Goal: Transaction & Acquisition: Purchase product/service

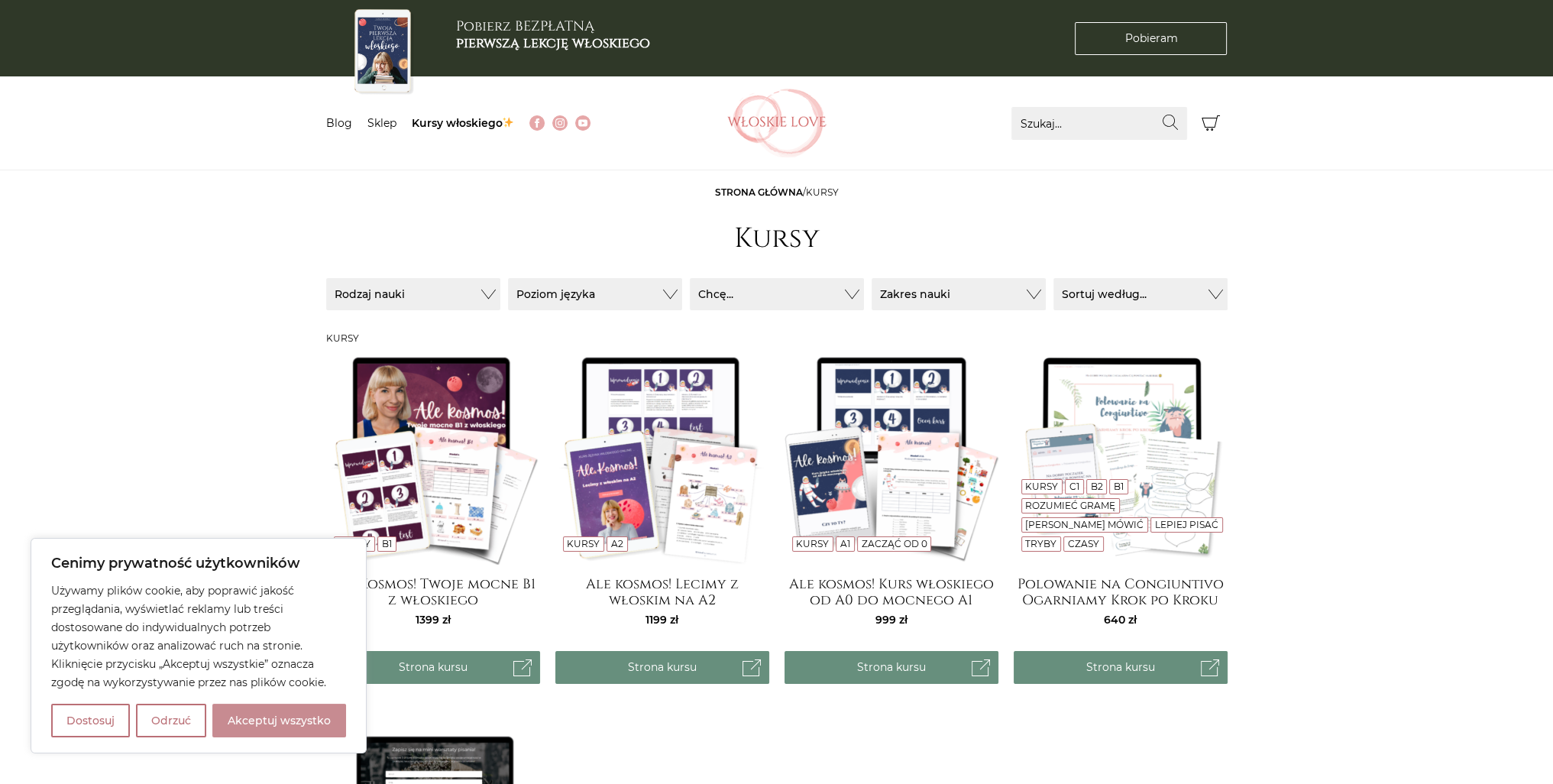
click at [242, 728] on button "Akceptuj wszystko" at bounding box center [279, 720] width 134 height 34
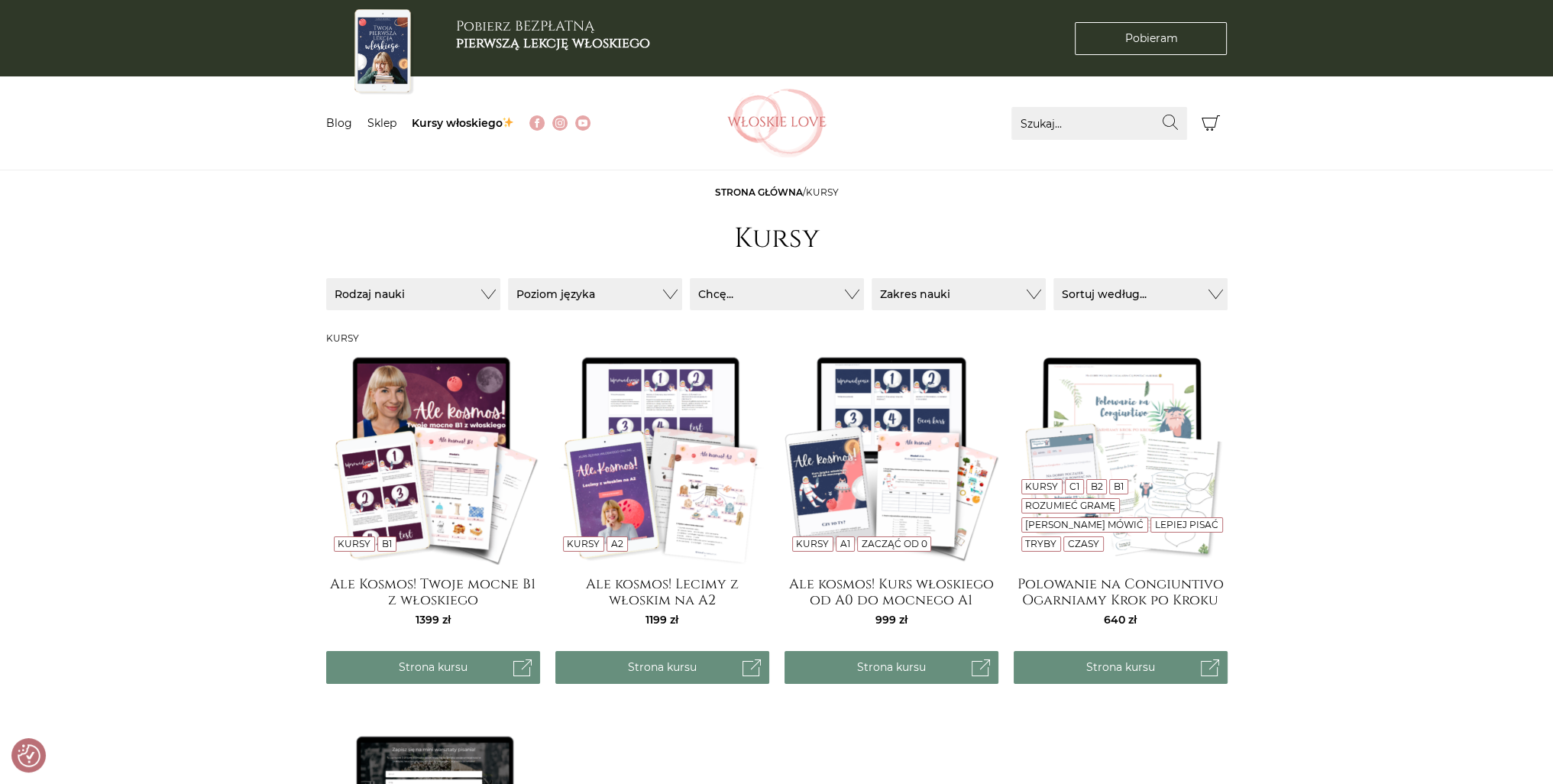
checkbox input "true"
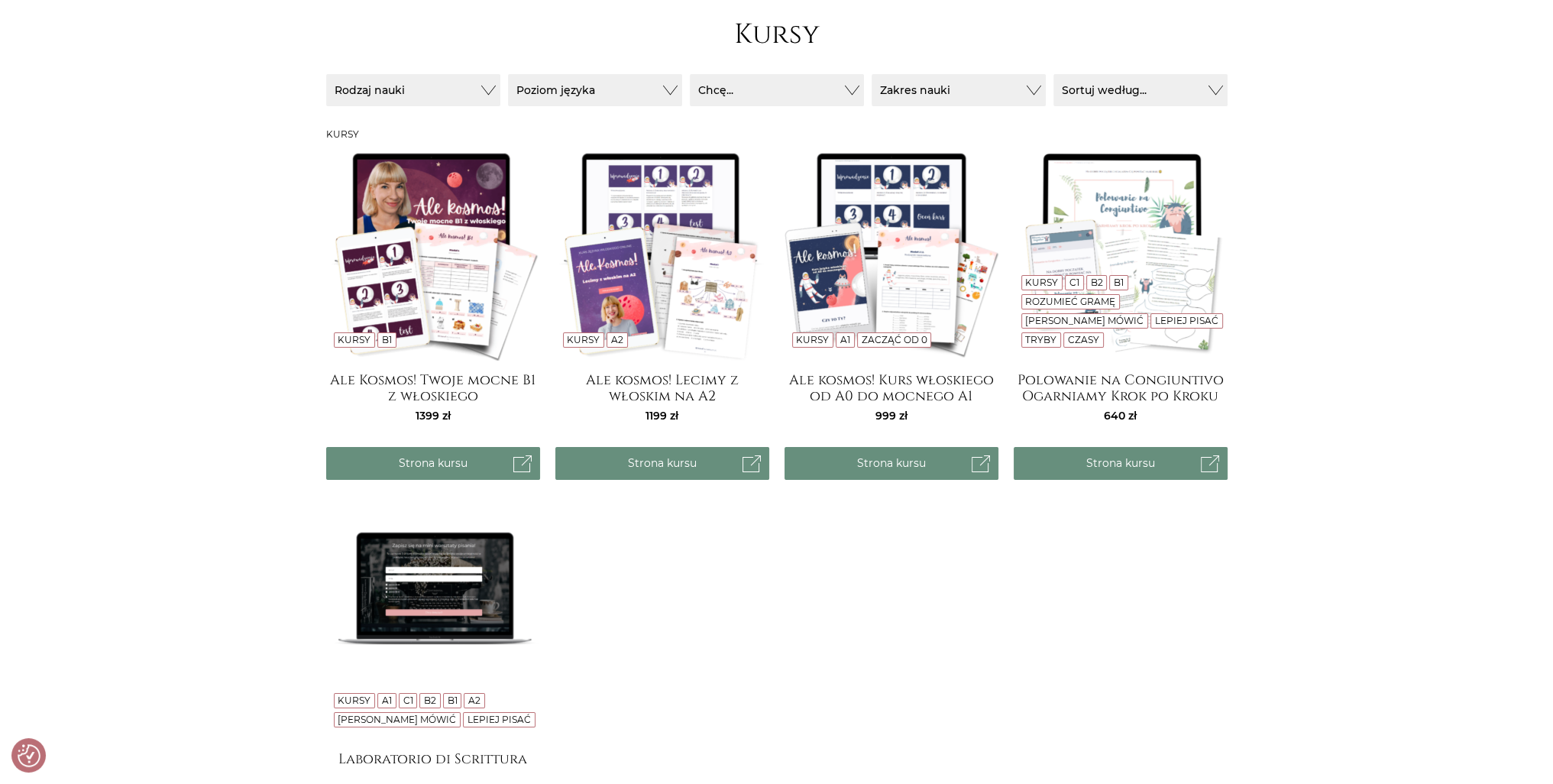
scroll to position [306, 0]
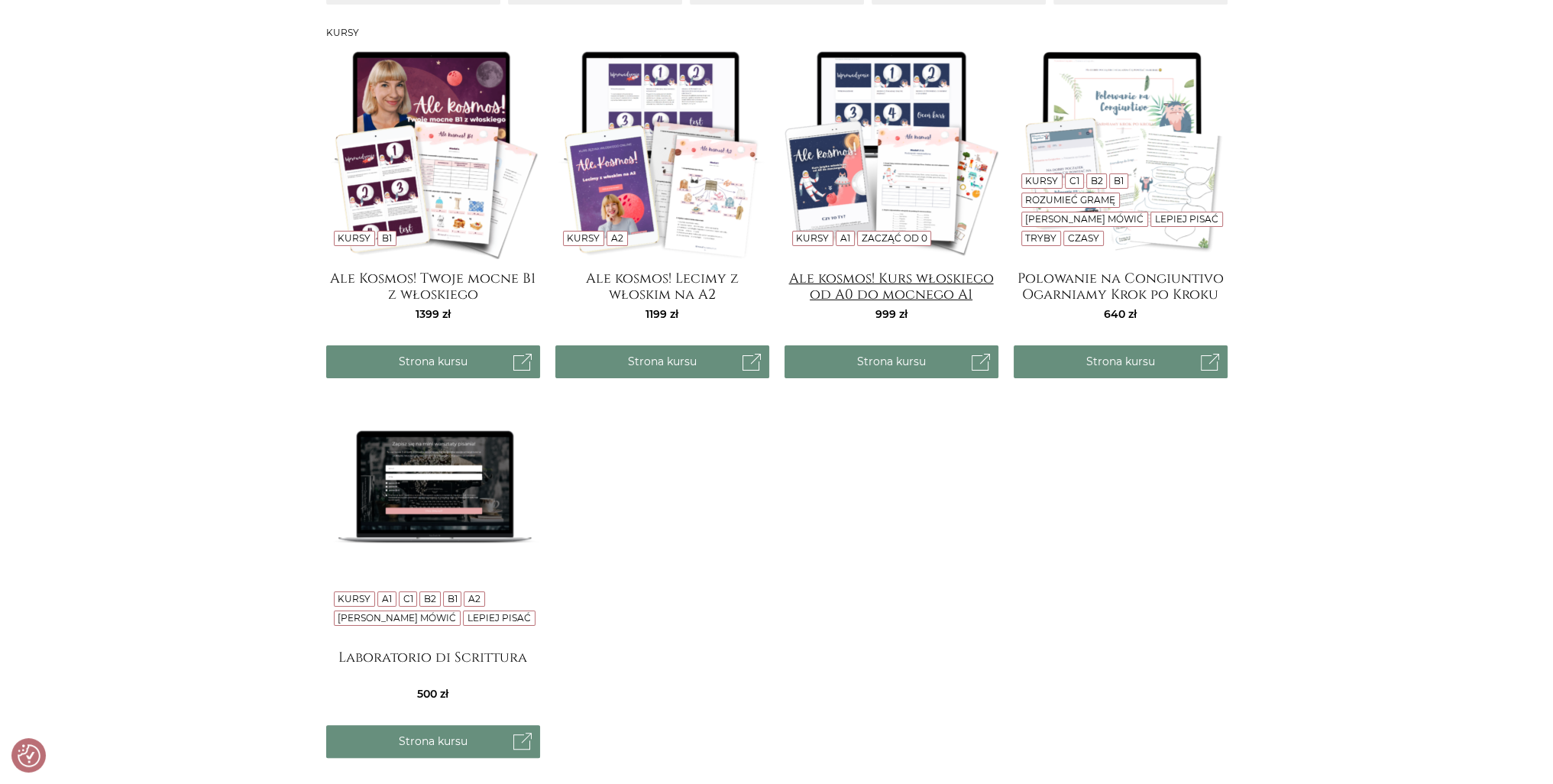
click at [893, 278] on h4 "Ale kosmos! Kurs włoskiego od A0 do mocnego A1" at bounding box center [891, 285] width 214 height 31
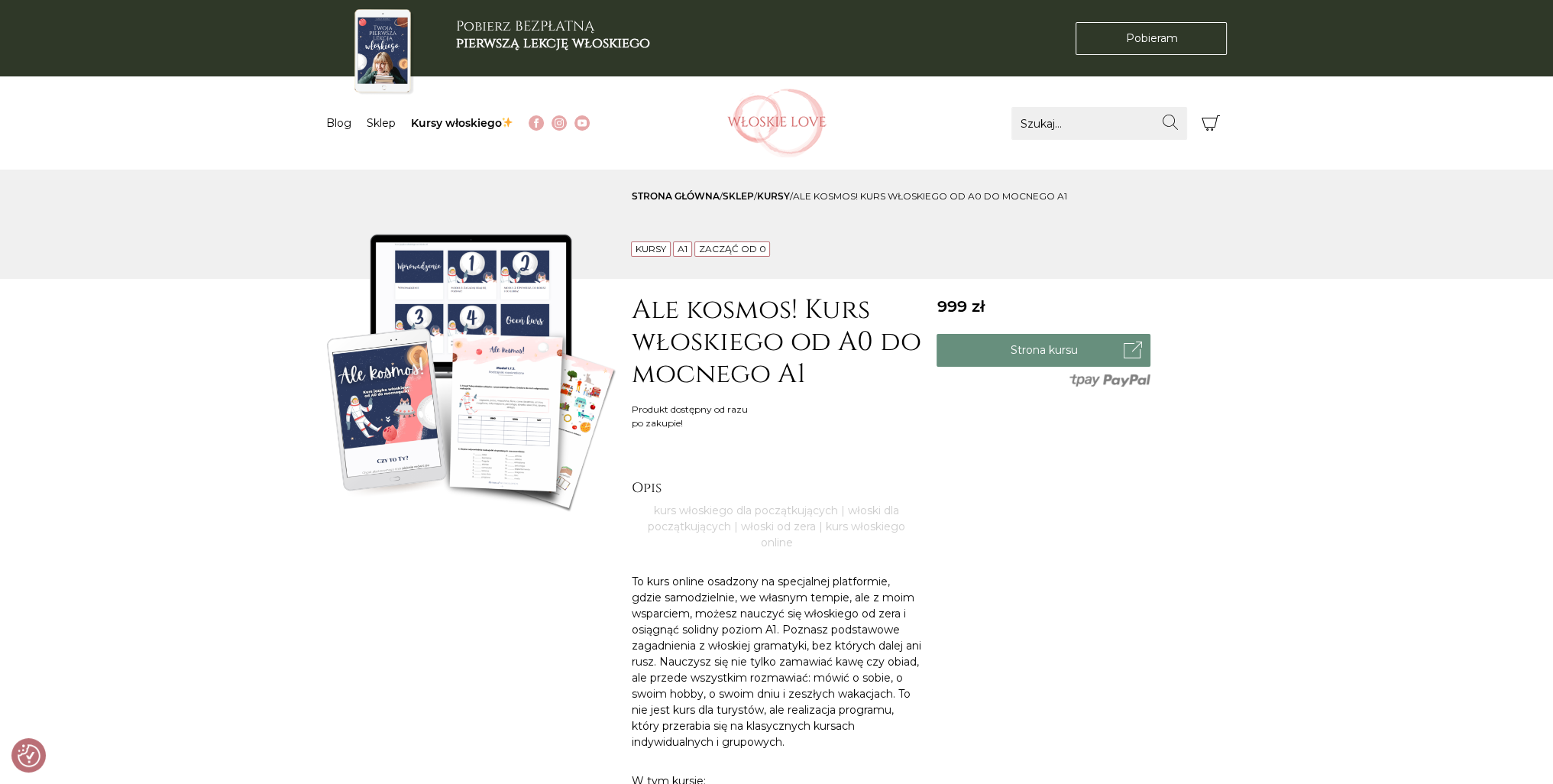
click at [520, 410] on img at bounding box center [471, 371] width 290 height 290
click at [1042, 346] on link "Strona kursu" at bounding box center [1044, 350] width 214 height 33
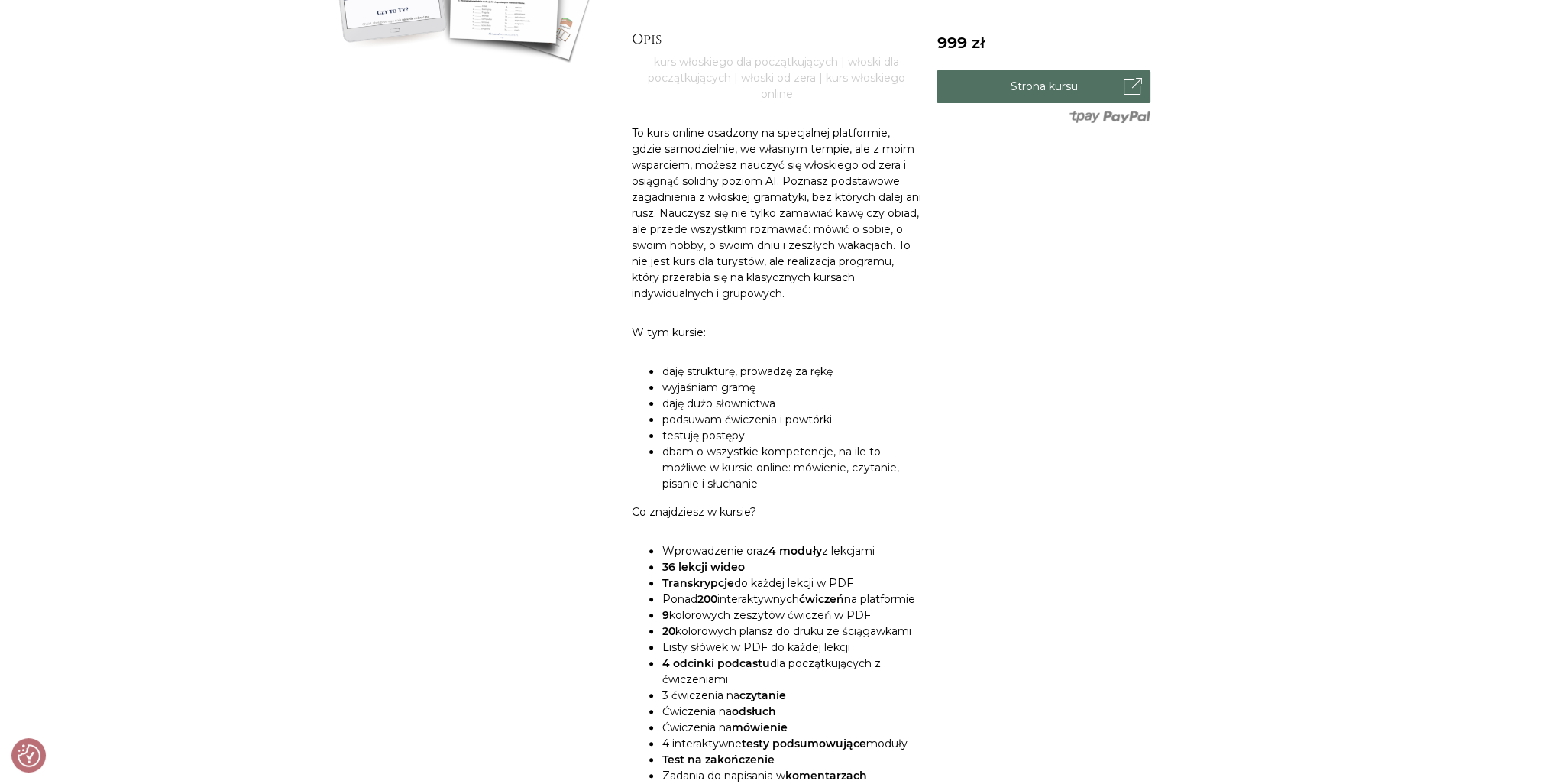
scroll to position [458, 0]
